Goal: Task Accomplishment & Management: Manage account settings

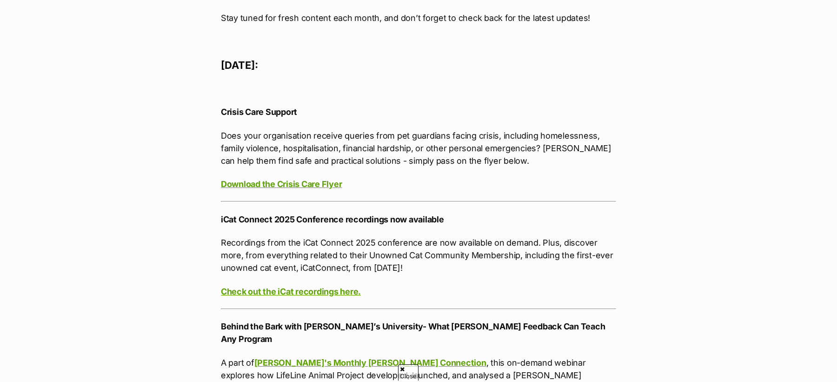
scroll to position [463, 0]
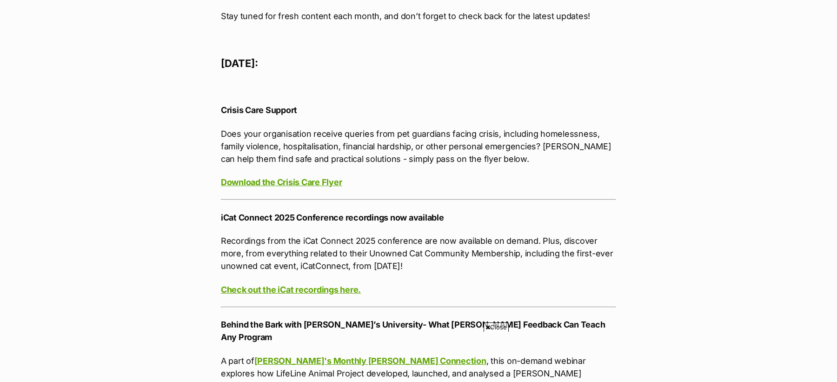
click at [359, 217] on strong "iCat Connect 2025 Conference recordings now available" at bounding box center [332, 218] width 223 height 10
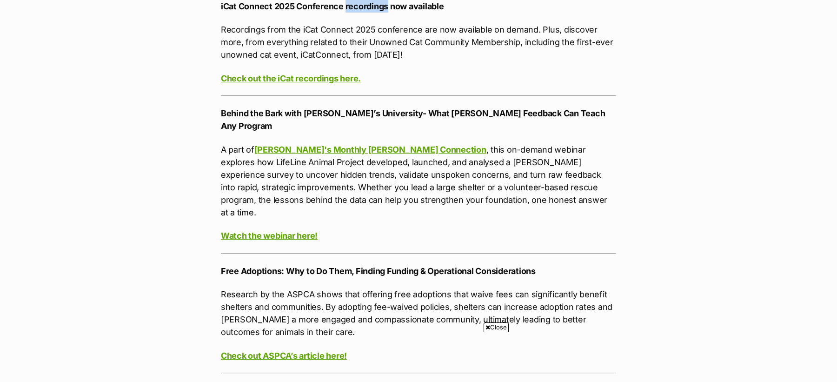
scroll to position [675, 0]
copy strong "recordings"
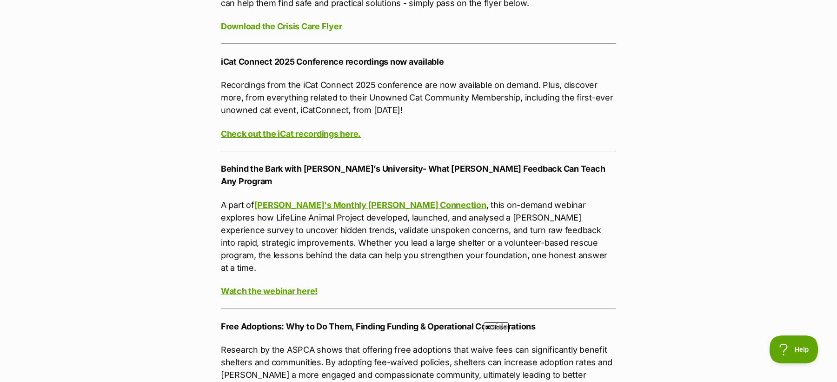
scroll to position [1626, 0]
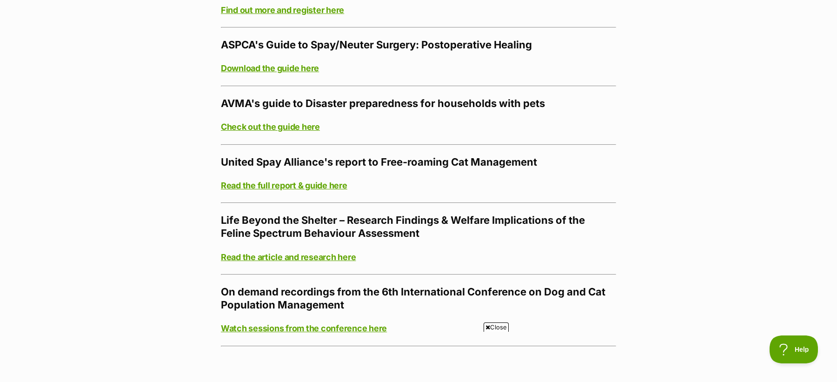
click at [320, 214] on strong "Life Beyond the Shelter – Research Findings & Welfare Implications of the Felin…" at bounding box center [403, 226] width 364 height 25
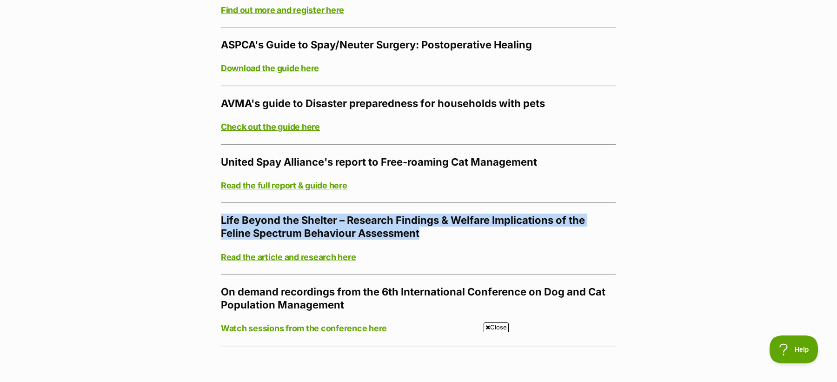
click at [320, 214] on strong "Life Beyond the Shelter – Research Findings & Welfare Implications of the Felin…" at bounding box center [403, 226] width 364 height 25
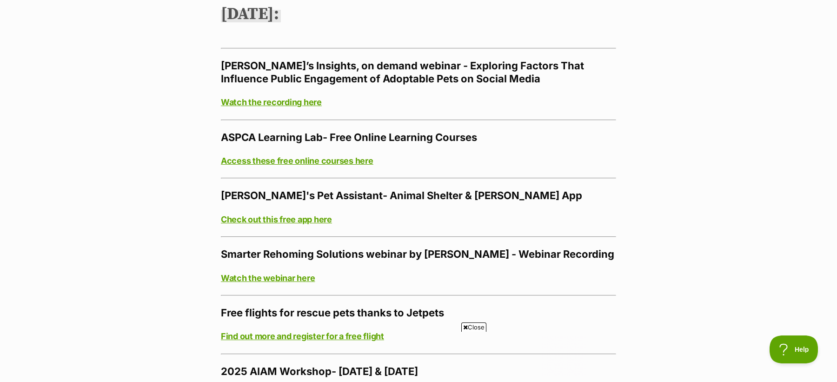
scroll to position [0, 0]
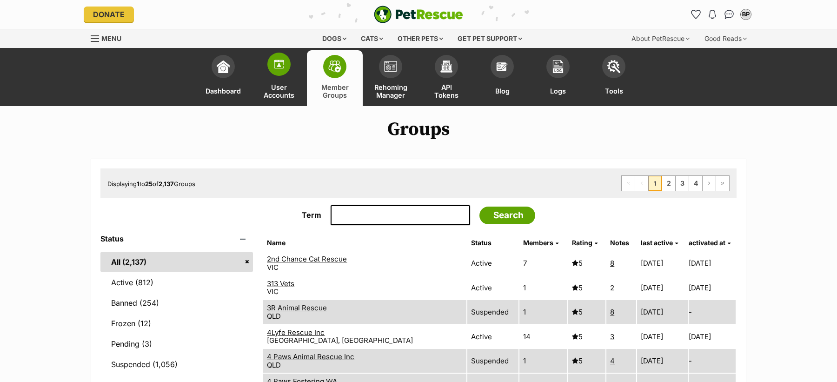
click at [279, 81] on link "User Accounts" at bounding box center [279, 78] width 56 height 56
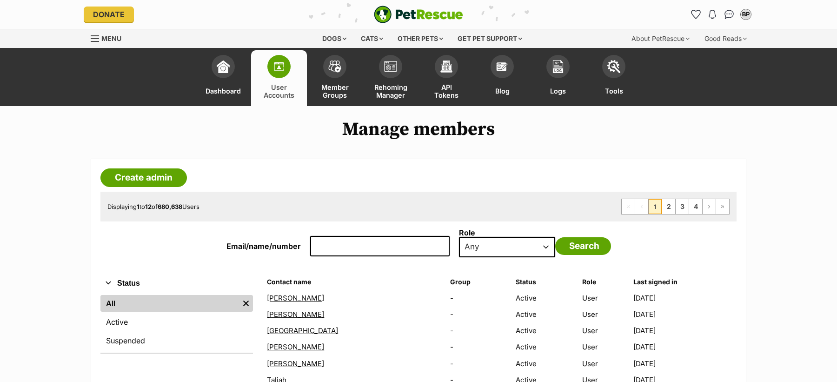
drag, startPoint x: 0, startPoint y: 0, endPoint x: 355, endPoint y: 244, distance: 430.4
click at [355, 244] on input "Email/name/number" at bounding box center [380, 246] width 140 height 20
paste input "[EMAIL_ADDRESS][DOMAIN_NAME]"
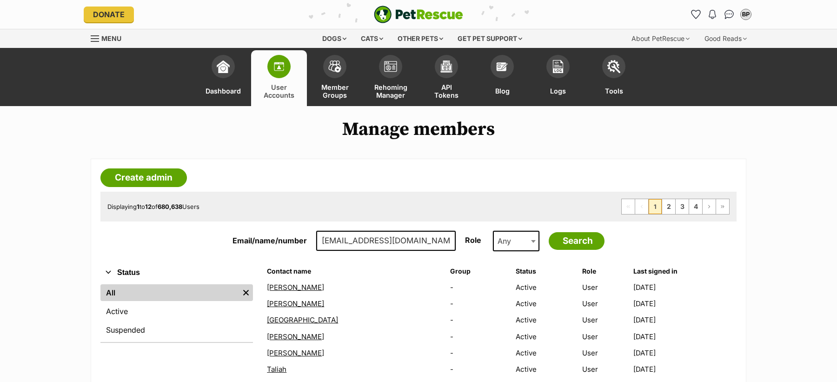
type input "kellyscott68@yahoo.com.au"
click at [549, 232] on input "Search" at bounding box center [577, 241] width 56 height 18
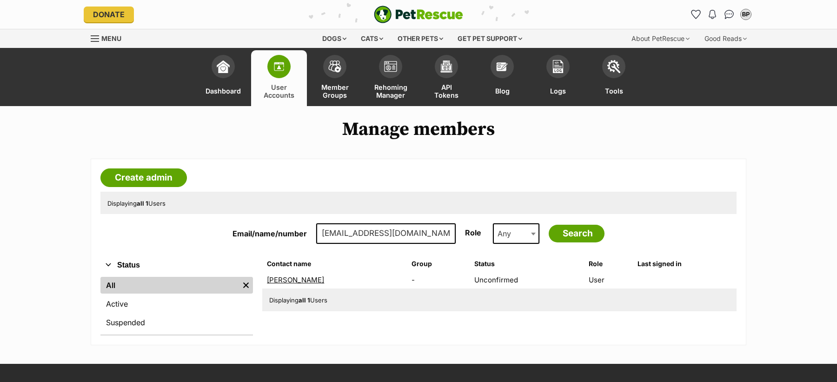
click at [293, 280] on link "Kelly Scott" at bounding box center [295, 279] width 57 height 9
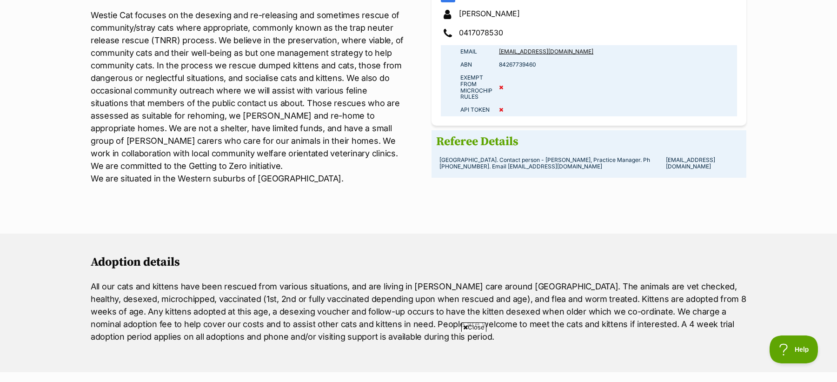
scroll to position [687, 0]
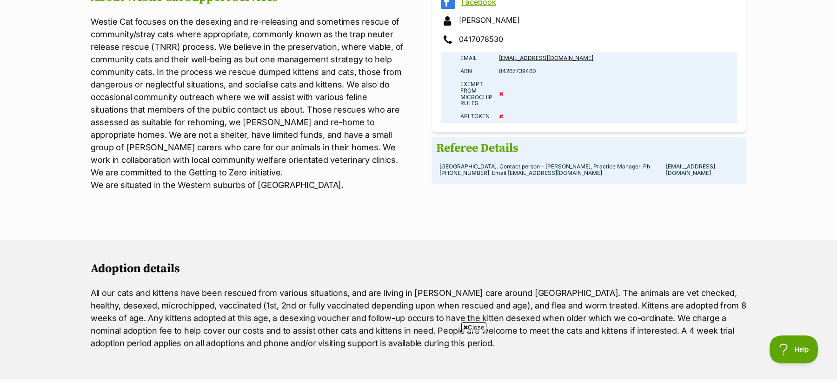
click at [505, 71] on td "84267739460" at bounding box center [616, 71] width 241 height 13
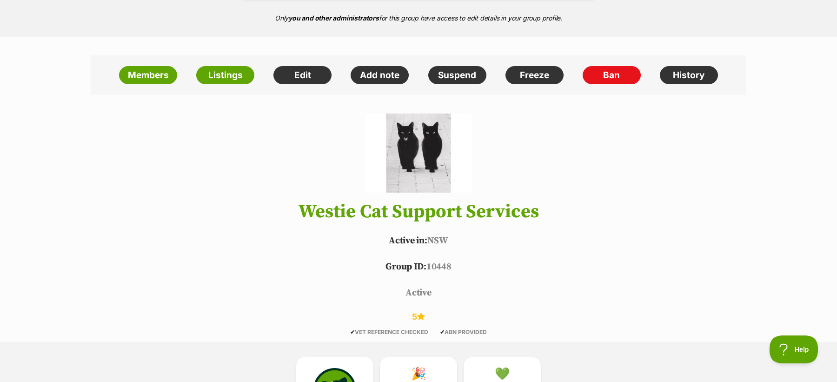
scroll to position [19, 0]
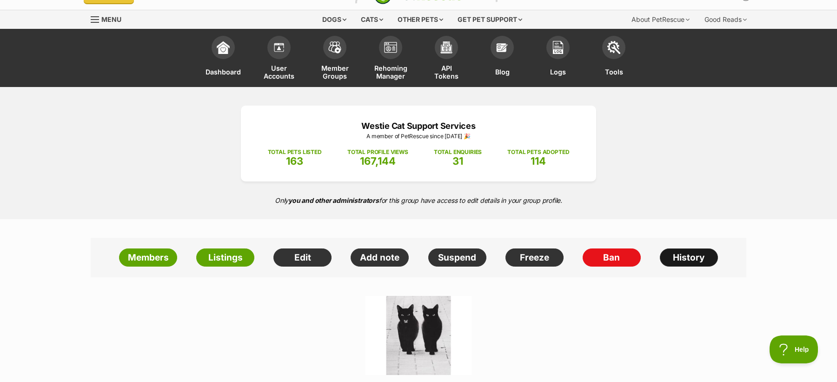
click at [678, 259] on link "History" at bounding box center [689, 257] width 58 height 19
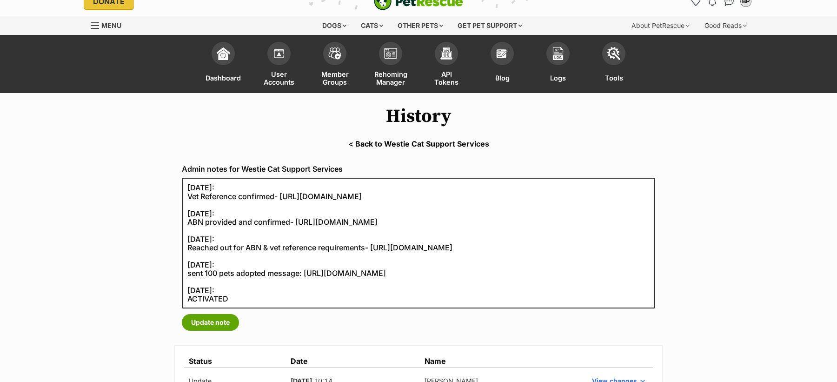
scroll to position [15, 0]
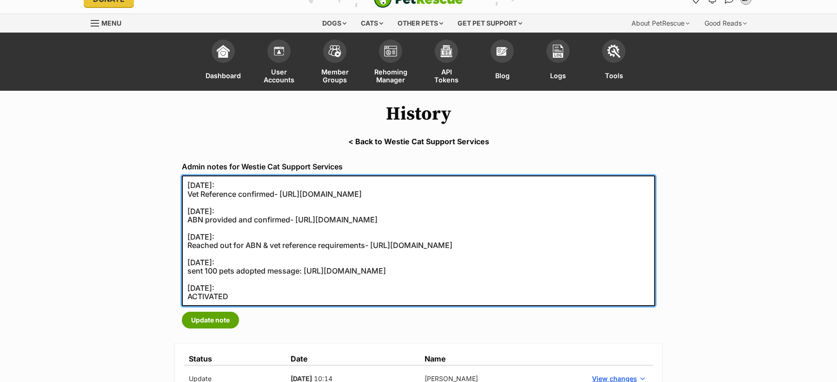
click at [236, 221] on textarea "21/07/2025: Vet Reference confirmed- https://secure.helpscout.net/conversation/…" at bounding box center [418, 240] width 473 height 131
click at [230, 193] on textarea "21/07/2025: Vet Reference confirmed- https://secure.helpscout.net/conversation/…" at bounding box center [418, 240] width 473 height 131
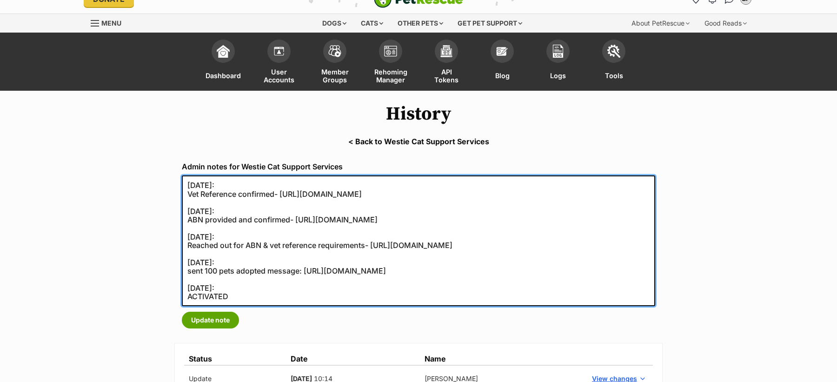
click at [230, 193] on textarea "21/07/2025: Vet Reference confirmed- https://secure.helpscout.net/conversation/…" at bounding box center [418, 240] width 473 height 131
click at [239, 217] on textarea "21/07/2025: Vet Reference confirmed- https://secure.helpscout.net/conversation/…" at bounding box center [418, 240] width 473 height 131
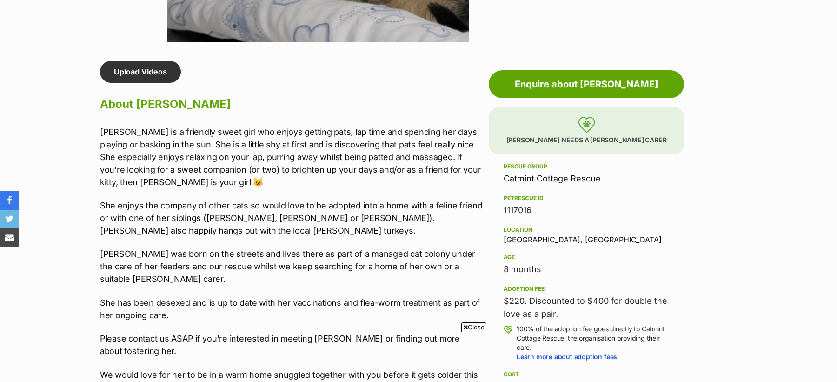
click at [535, 177] on link "Catmint Cottage Rescue" at bounding box center [552, 178] width 97 height 10
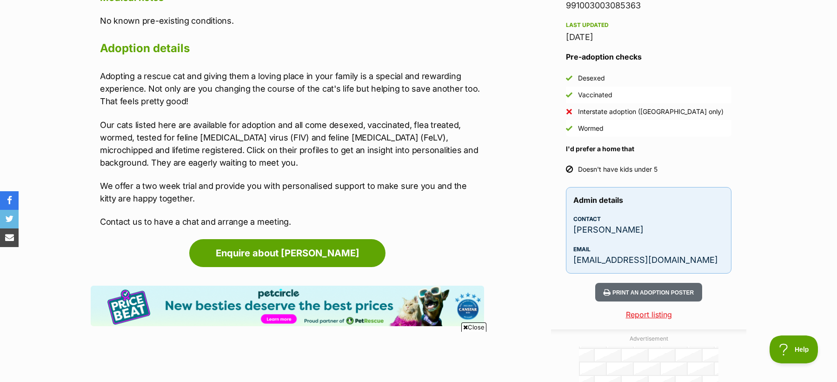
scroll to position [1172, 0]
click at [612, 229] on p "[PERSON_NAME]" at bounding box center [648, 229] width 151 height 13
click at [612, 229] on p "Linda Iasouvanh" at bounding box center [648, 229] width 151 height 13
copy p "Iasouvanh"
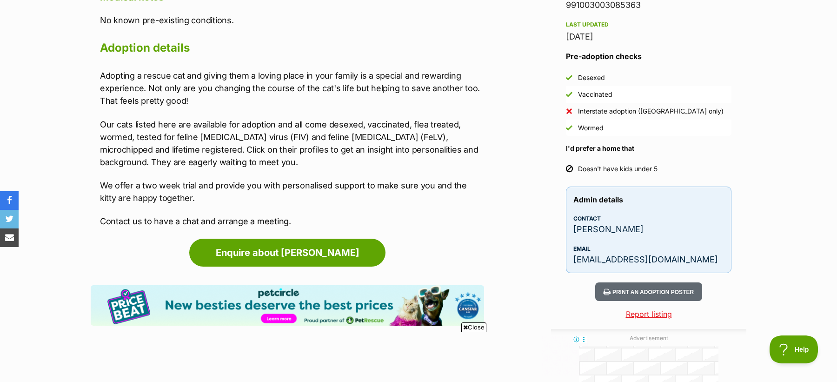
click at [229, 90] on p "Adopting a rescue cat and giving them a loving place in your family is a specia…" at bounding box center [292, 88] width 384 height 38
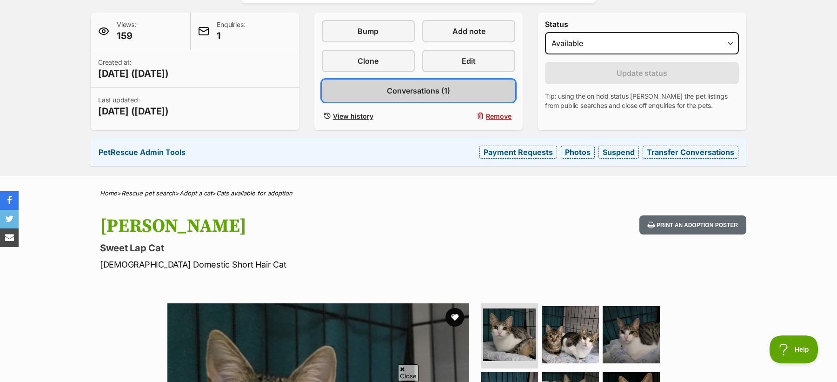
click at [402, 99] on link "Conversations (1)" at bounding box center [419, 91] width 194 height 22
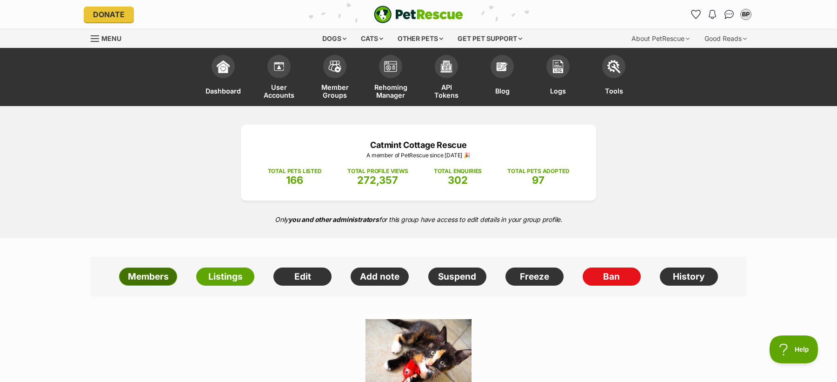
click at [145, 267] on link "Members" at bounding box center [148, 276] width 58 height 19
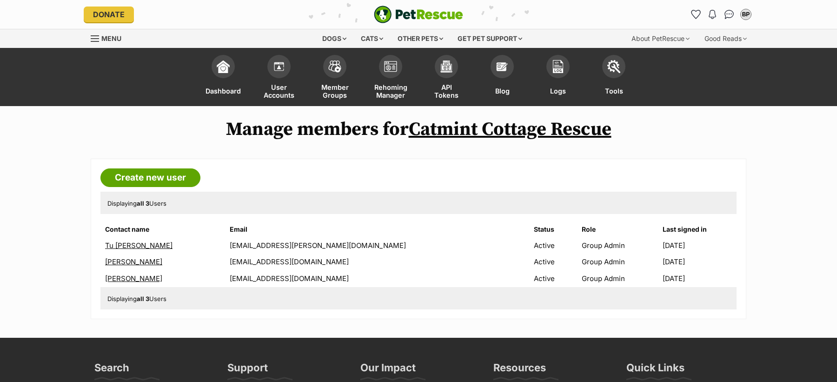
click at [124, 261] on link "[PERSON_NAME]" at bounding box center [133, 261] width 57 height 9
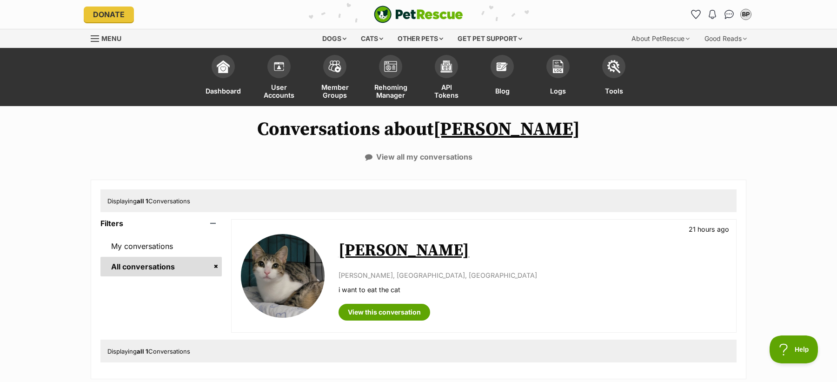
click at [357, 251] on link "[PERSON_NAME]" at bounding box center [404, 250] width 131 height 21
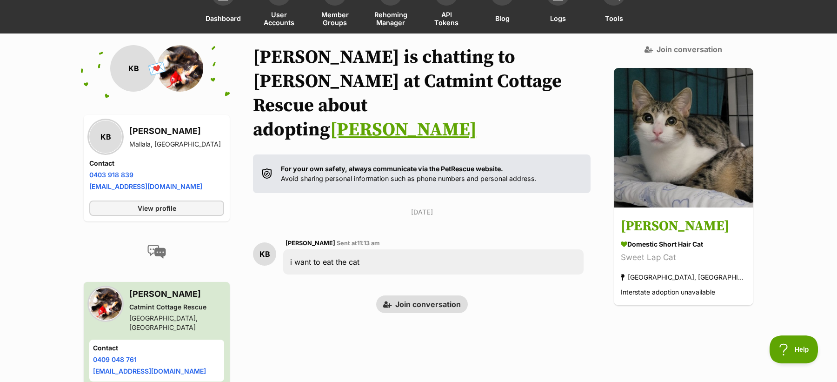
scroll to position [74, 0]
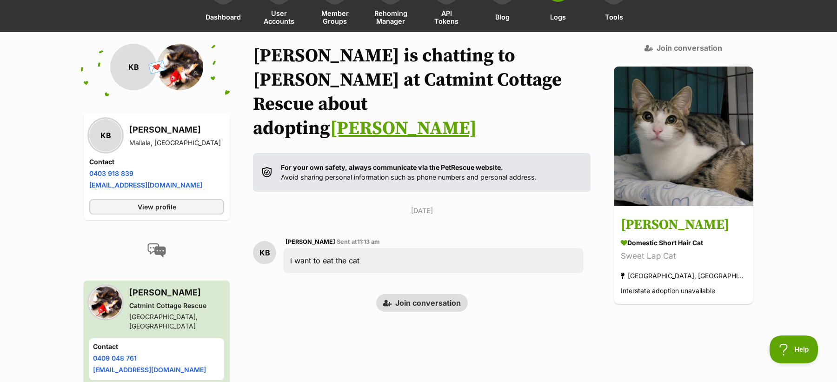
click at [561, 19] on span "Logs" at bounding box center [558, 17] width 16 height 16
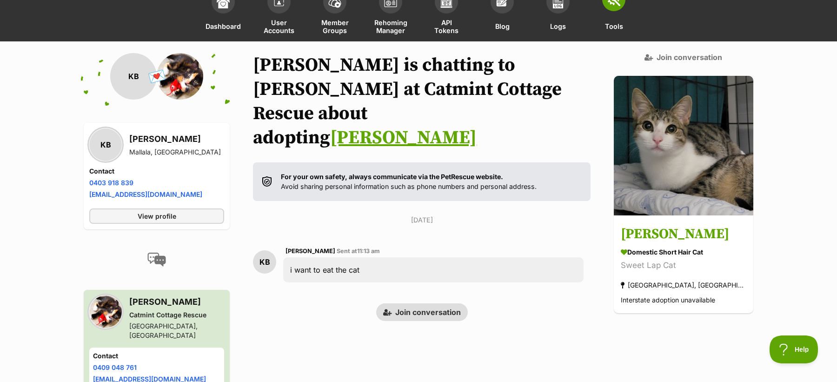
click at [618, 12] on link "Tools" at bounding box center [614, 14] width 56 height 56
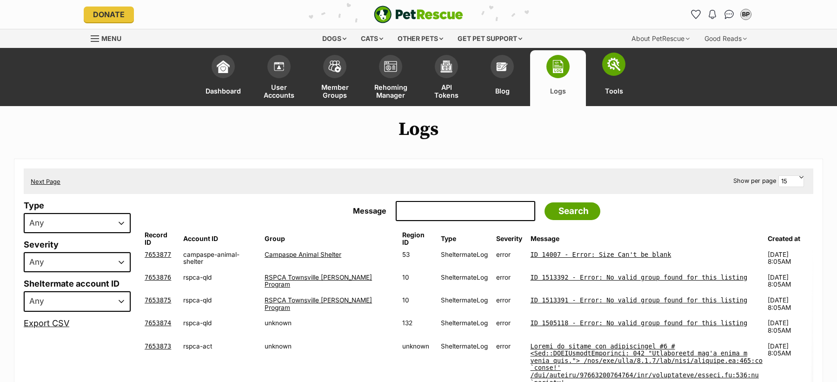
click at [632, 68] on link "Tools" at bounding box center [614, 78] width 56 height 56
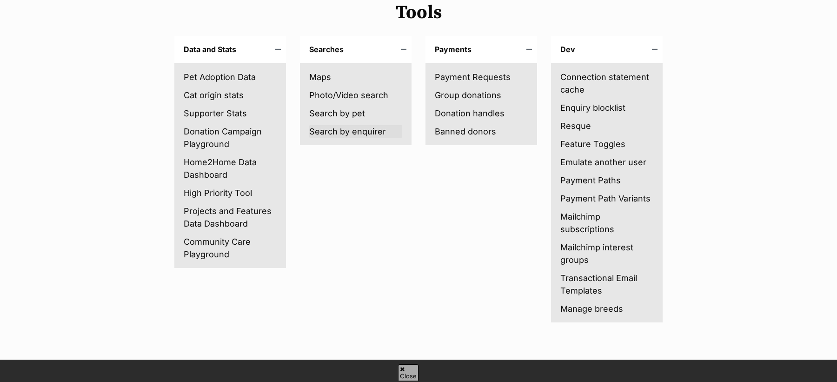
click at [334, 133] on link "Search by enquirer" at bounding box center [355, 131] width 93 height 13
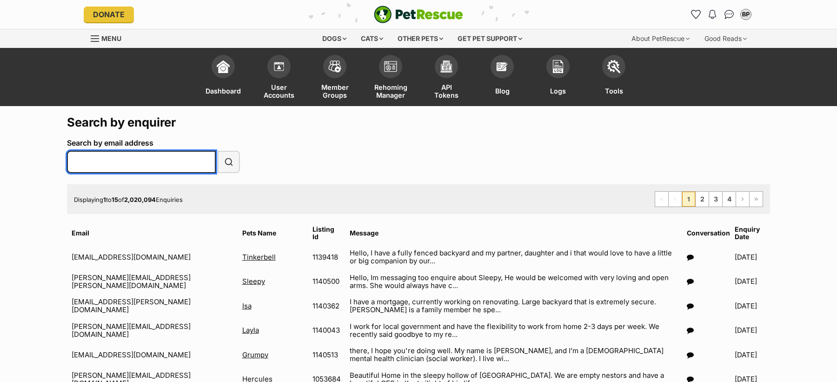
click at [169, 162] on input "Search by email address" at bounding box center [141, 162] width 149 height 22
paste input "kali.blaess814@schools.sa.edu.au"
type input "kali.blaess814@schools.sa.edu.au"
click at [218, 151] on button "Search" at bounding box center [229, 162] width 22 height 22
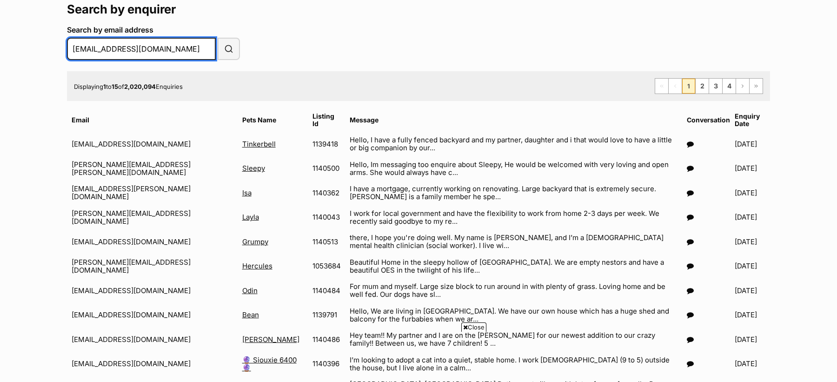
scroll to position [111, 0]
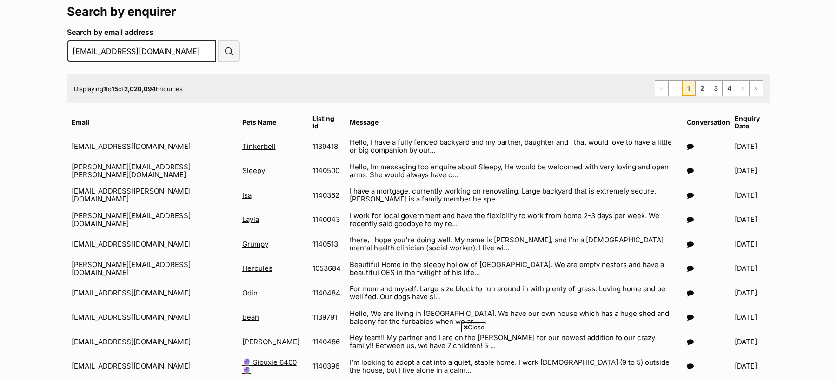
click at [340, 93] on div "Displaying 1 to 15 of 2,020,094 Enquiries First Page Previous Page 1 2 3 4 Next…" at bounding box center [418, 88] width 703 height 30
click at [227, 52] on span "submit" at bounding box center [228, 51] width 9 height 11
click at [286, 79] on div "Displaying 1 to 15 of 2,020,094 Enquiries First Page Previous Page 1 2 3 4 Next…" at bounding box center [418, 88] width 703 height 30
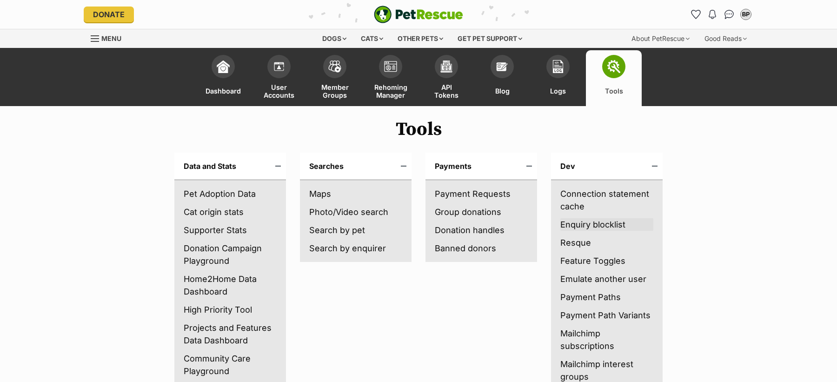
click at [594, 220] on link "Enquiry blocklist" at bounding box center [606, 224] width 93 height 13
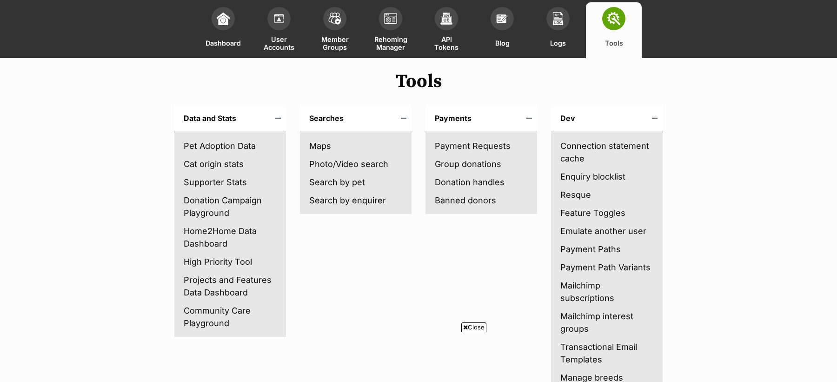
scroll to position [49, 0]
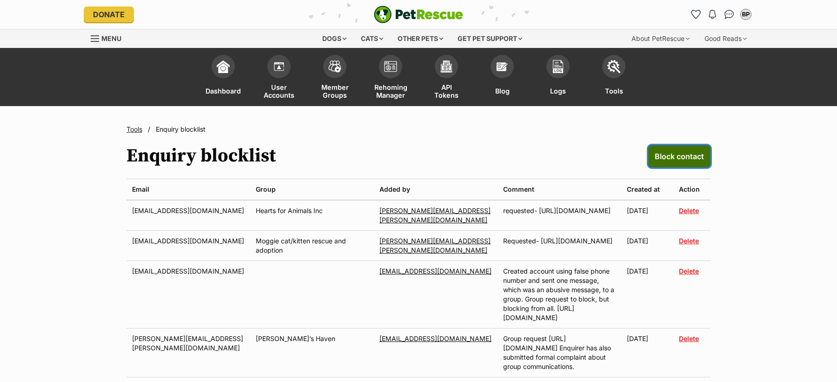
click at [671, 159] on span "Block contact" at bounding box center [679, 156] width 49 height 11
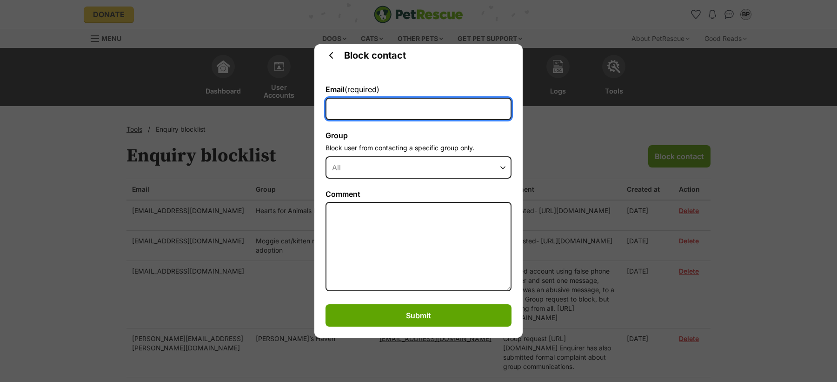
click at [404, 111] on input "Email (required)" at bounding box center [419, 109] width 186 height 22
paste input "kali.blaess814@schools.sa.edu.au"
type input "kali.blaess814@schools.sa.edu.au"
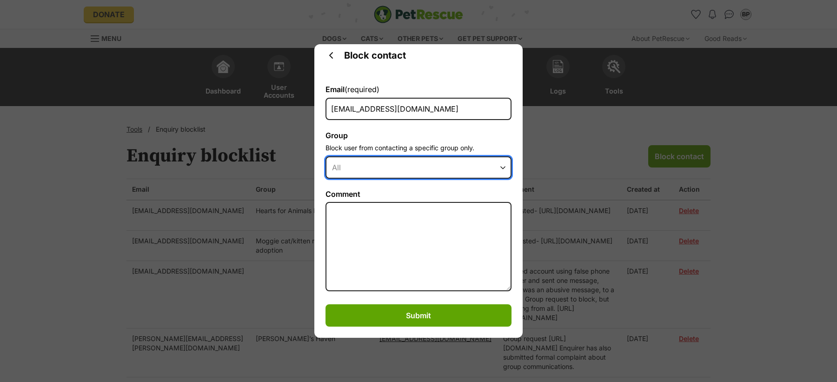
click at [357, 168] on select "All 2nd Chance Cat Rescue 313 Vets 3R Animal Rescue 4Lyfe Rescue Inc 4 Paws Ani…" at bounding box center [419, 167] width 186 height 22
click at [355, 174] on select "All 2nd Chance Cat Rescue 313 Vets 3R Animal Rescue 4Lyfe Rescue Inc 4 Paws Ani…" at bounding box center [419, 167] width 186 height 22
click at [379, 165] on select "All 2nd Chance Cat Rescue 313 Vets 3R Animal Rescue 4Lyfe Rescue Inc 4 Paws Ani…" at bounding box center [419, 167] width 186 height 22
select select "10708"
click at [326, 156] on select "All 2nd Chance Cat Rescue 313 Vets 3R Animal Rescue 4Lyfe Rescue Inc 4 Paws Ani…" at bounding box center [419, 167] width 186 height 22
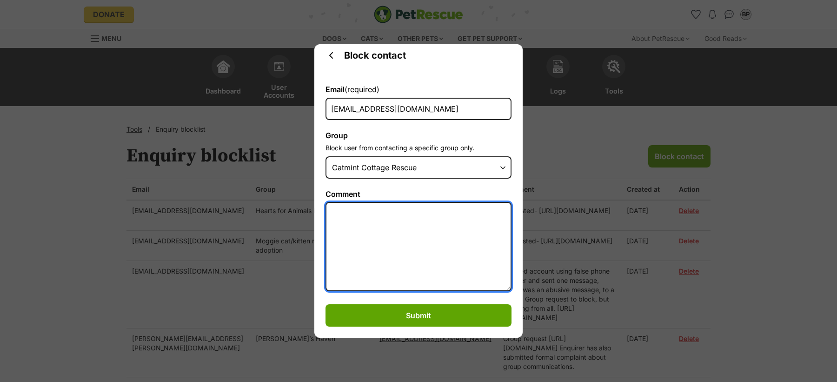
click at [366, 245] on textarea "Comment" at bounding box center [419, 246] width 186 height 89
paste textarea "https://secure.helpscout.net/conversation/3051538841/191183?viewId=680779"
drag, startPoint x: 478, startPoint y: 233, endPoint x: 356, endPoint y: 229, distance: 122.4
click at [356, 229] on textarea "https://secure.helpscout.net/conversation/3051538841/191183?viewId=680779" at bounding box center [419, 246] width 186 height 89
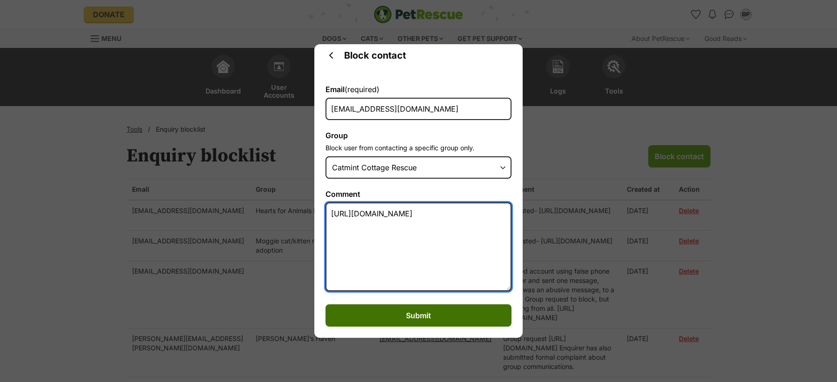
type textarea "https://secure.helpscout.net/conversation/3051538841/"
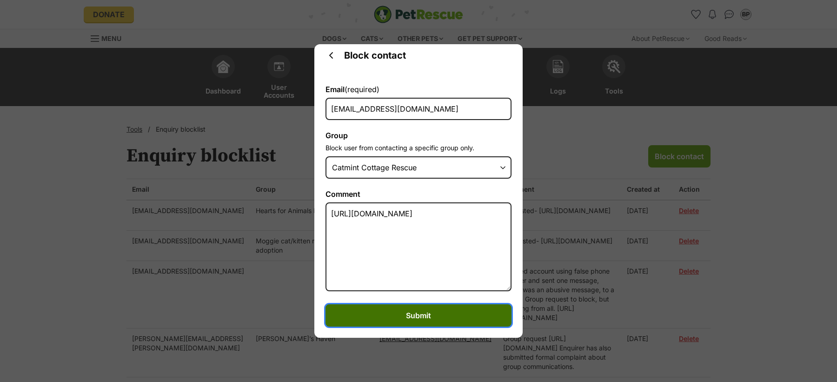
click at [398, 321] on button "Submit" at bounding box center [419, 315] width 186 height 22
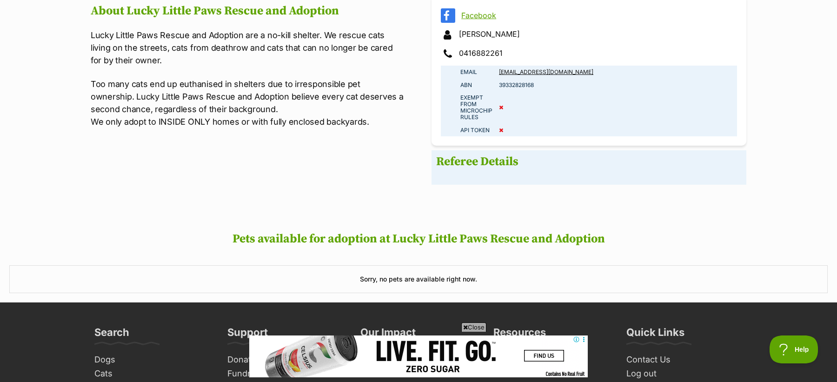
scroll to position [241, 0]
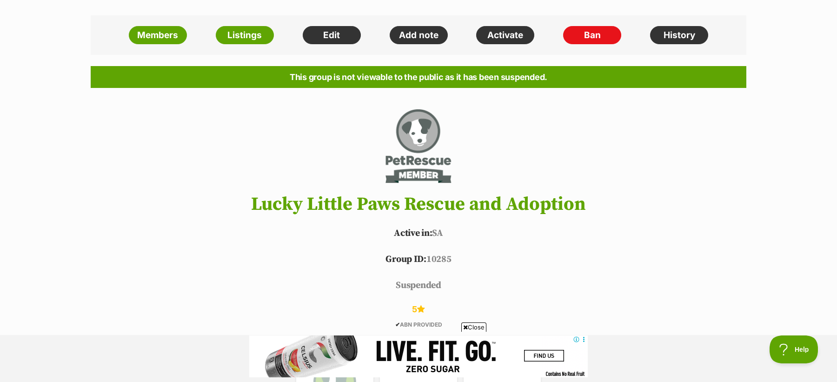
click at [672, 52] on div "Members Listings Edit Add note Activate Ban History" at bounding box center [419, 35] width 656 height 40
click at [672, 37] on link "History" at bounding box center [679, 35] width 58 height 19
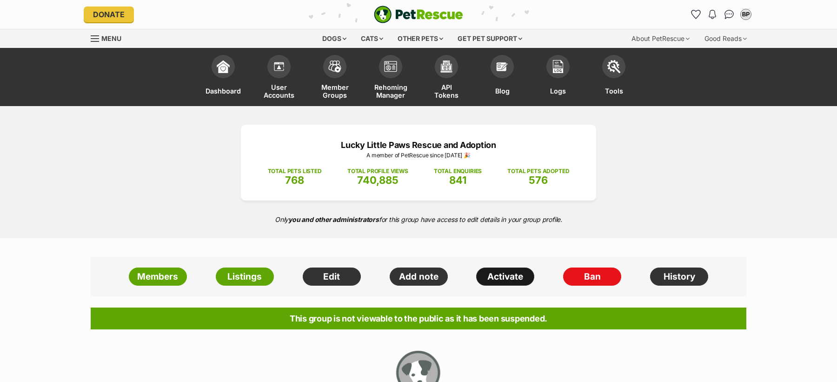
click at [497, 282] on link "Activate" at bounding box center [505, 276] width 58 height 19
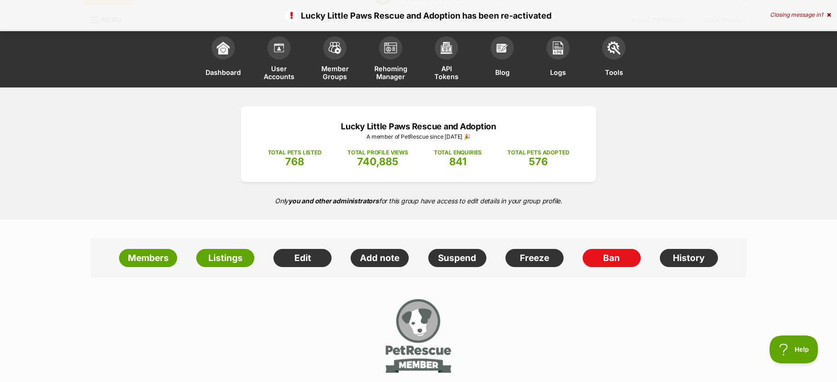
scroll to position [18, 0]
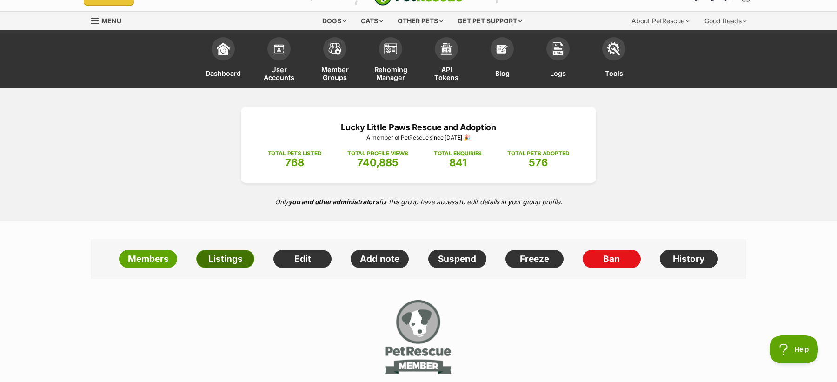
click at [227, 257] on link "Listings" at bounding box center [225, 259] width 58 height 19
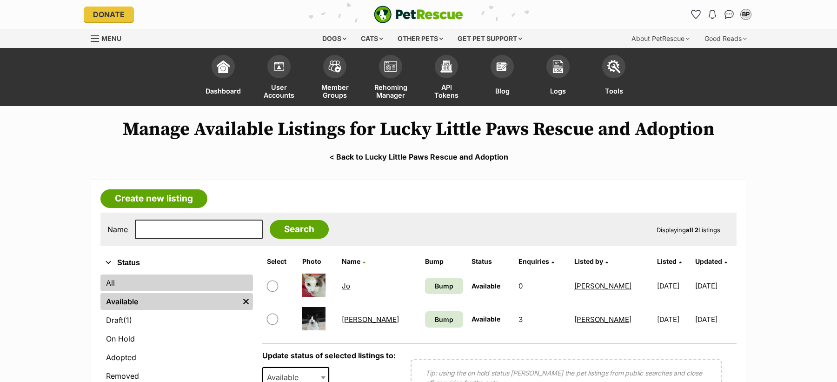
click at [159, 284] on link "All" at bounding box center [176, 282] width 153 height 17
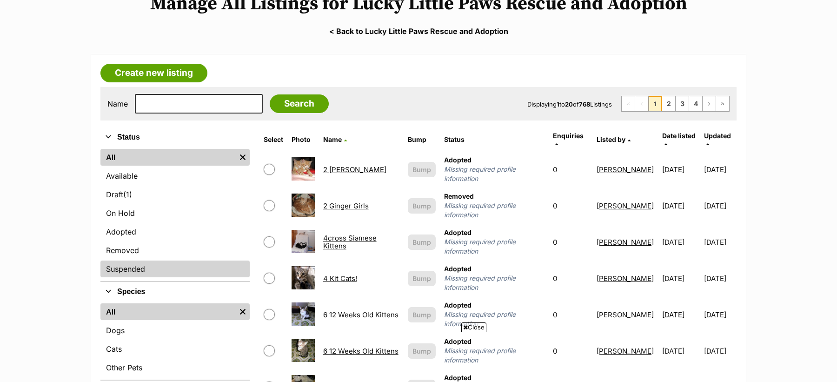
click at [140, 270] on link "Suspended" at bounding box center [174, 268] width 149 height 17
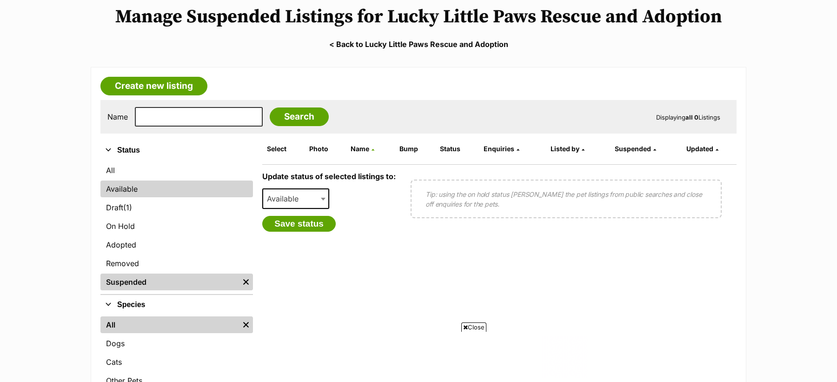
scroll to position [112, 0]
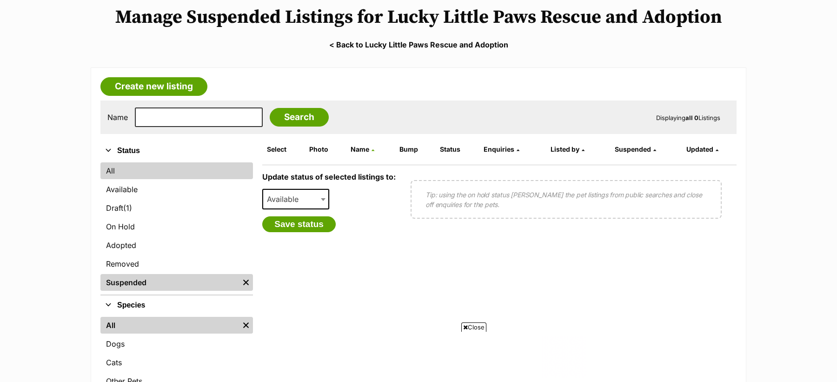
click at [134, 168] on link "All" at bounding box center [176, 170] width 153 height 17
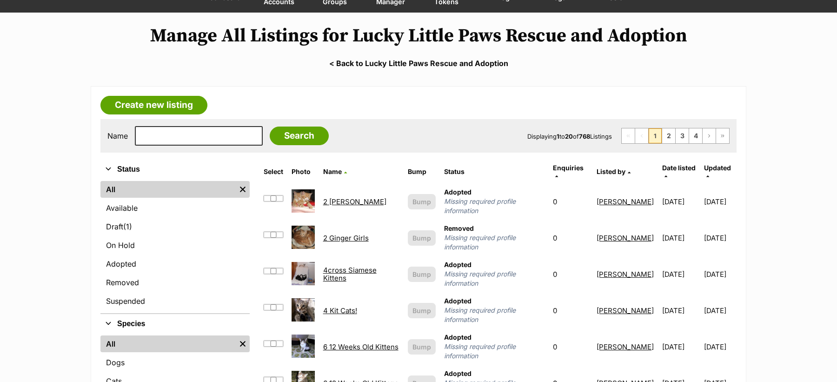
scroll to position [94, 0]
click at [676, 163] on span "Date listed" at bounding box center [678, 167] width 33 height 8
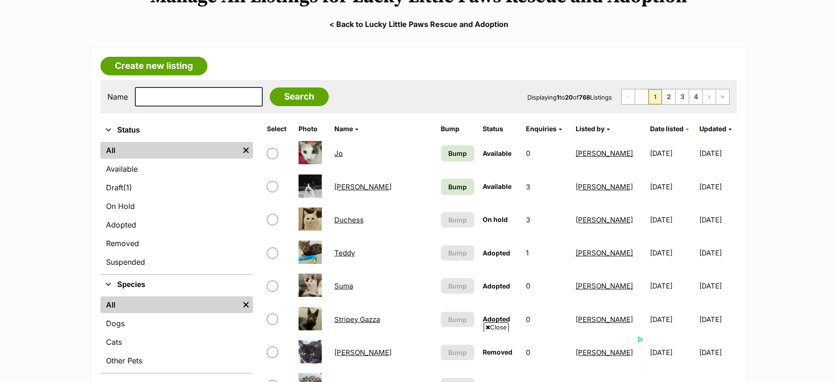
click at [426, 24] on link "< Back to Lucky Little Paws Rescue and Adoption" at bounding box center [418, 24] width 837 height 8
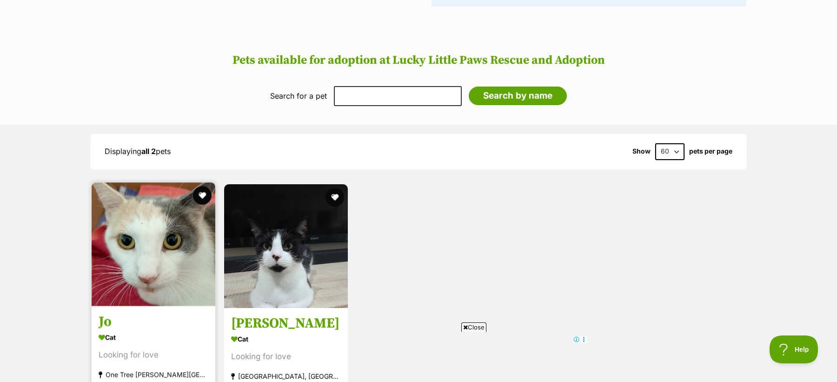
scroll to position [860, 0]
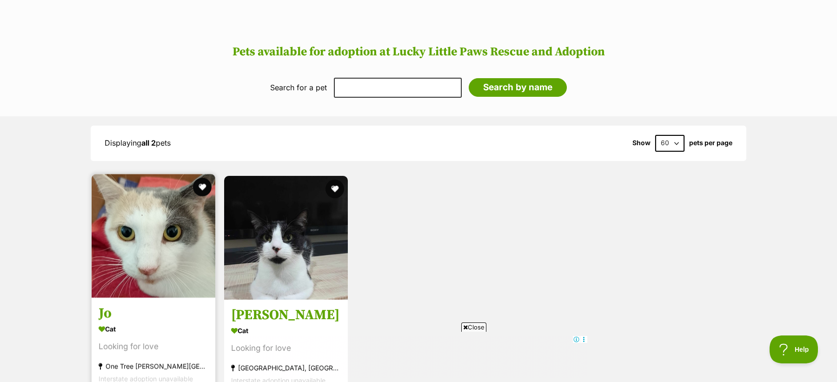
click at [169, 249] on img at bounding box center [154, 236] width 124 height 124
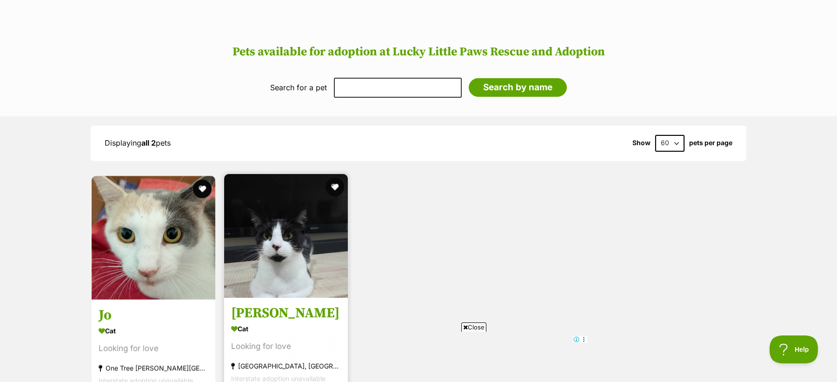
click at [274, 252] on img at bounding box center [286, 236] width 124 height 124
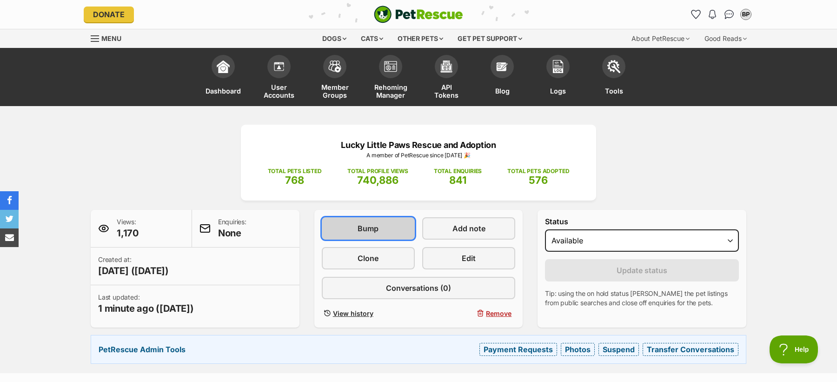
click at [379, 230] on link "Bump" at bounding box center [368, 228] width 93 height 22
click at [392, 233] on link "Bump" at bounding box center [368, 228] width 93 height 22
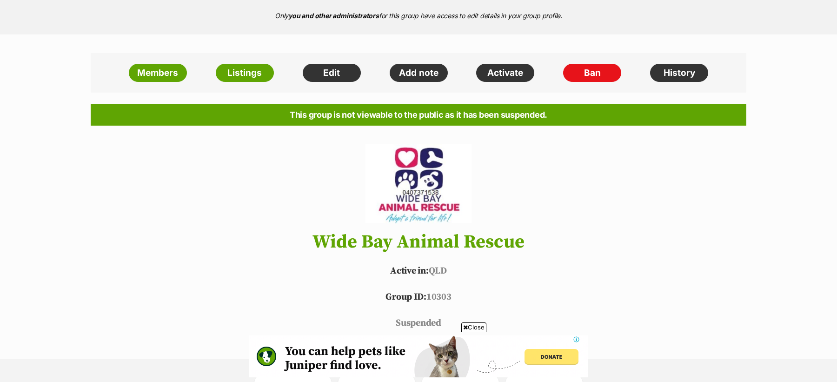
scroll to position [217, 0]
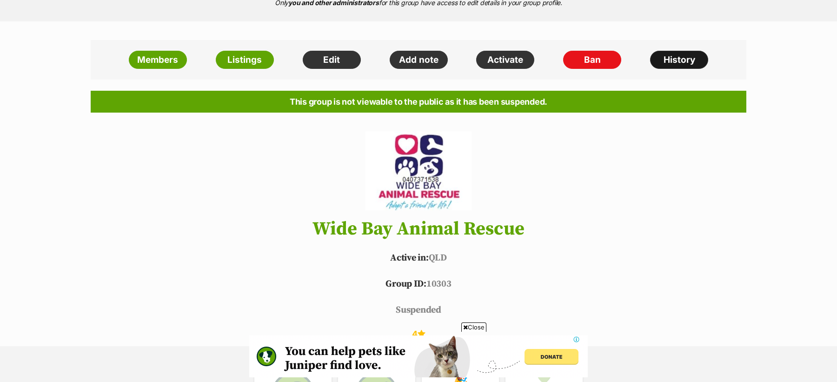
click at [671, 67] on link "History" at bounding box center [679, 60] width 58 height 19
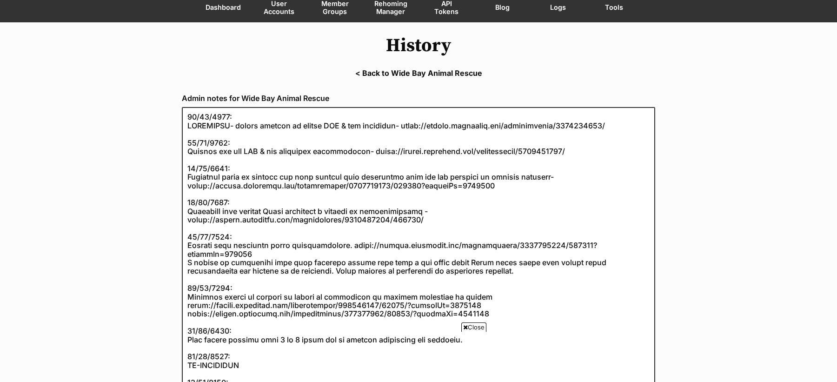
scroll to position [91, 0]
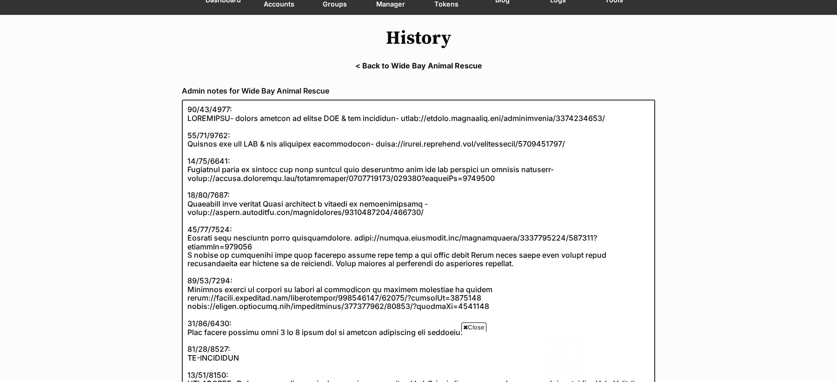
click at [465, 327] on icon at bounding box center [465, 327] width 5 height 6
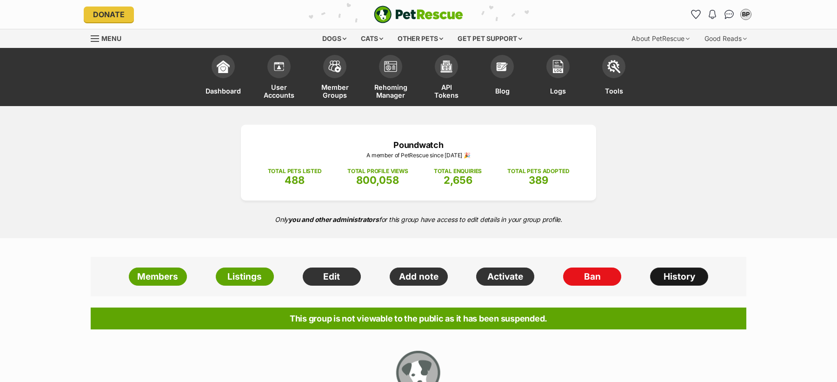
click at [683, 275] on link "History" at bounding box center [679, 276] width 58 height 19
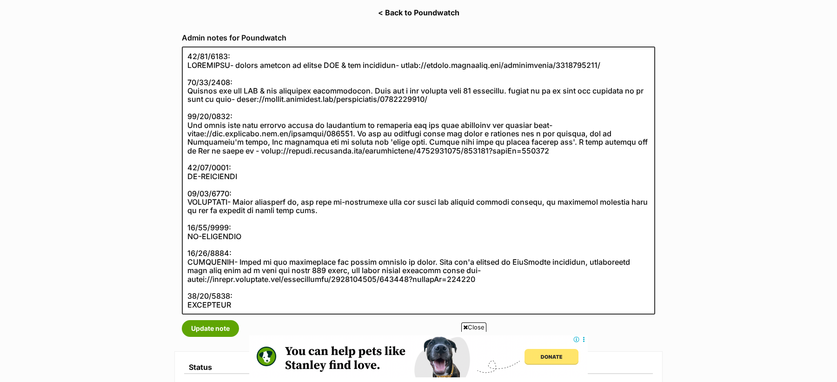
scroll to position [145, 0]
click at [419, 9] on link "< Back to Poundwatch" at bounding box center [418, 12] width 837 height 8
